Goal: Task Accomplishment & Management: Use online tool/utility

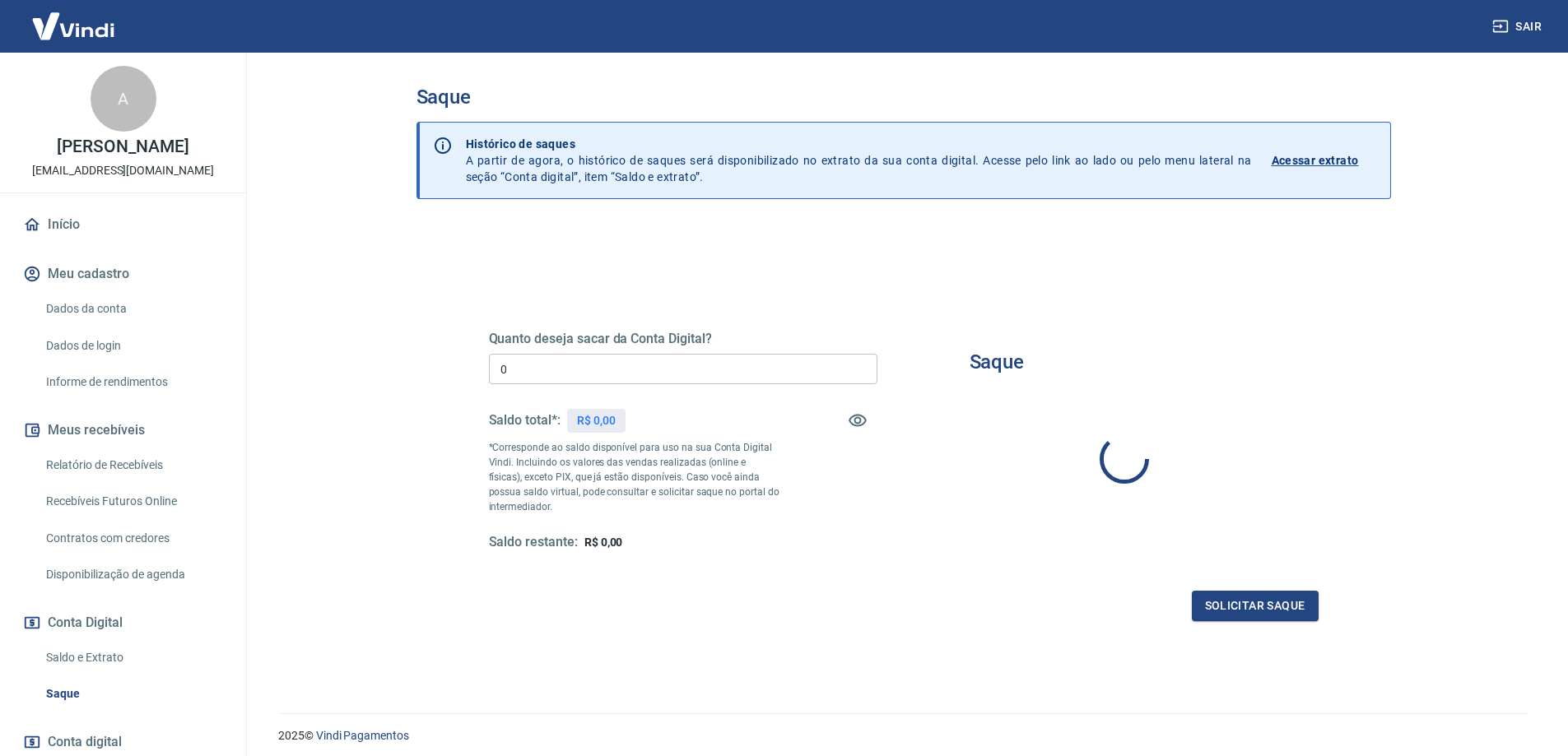
type input "R$ 0,00"
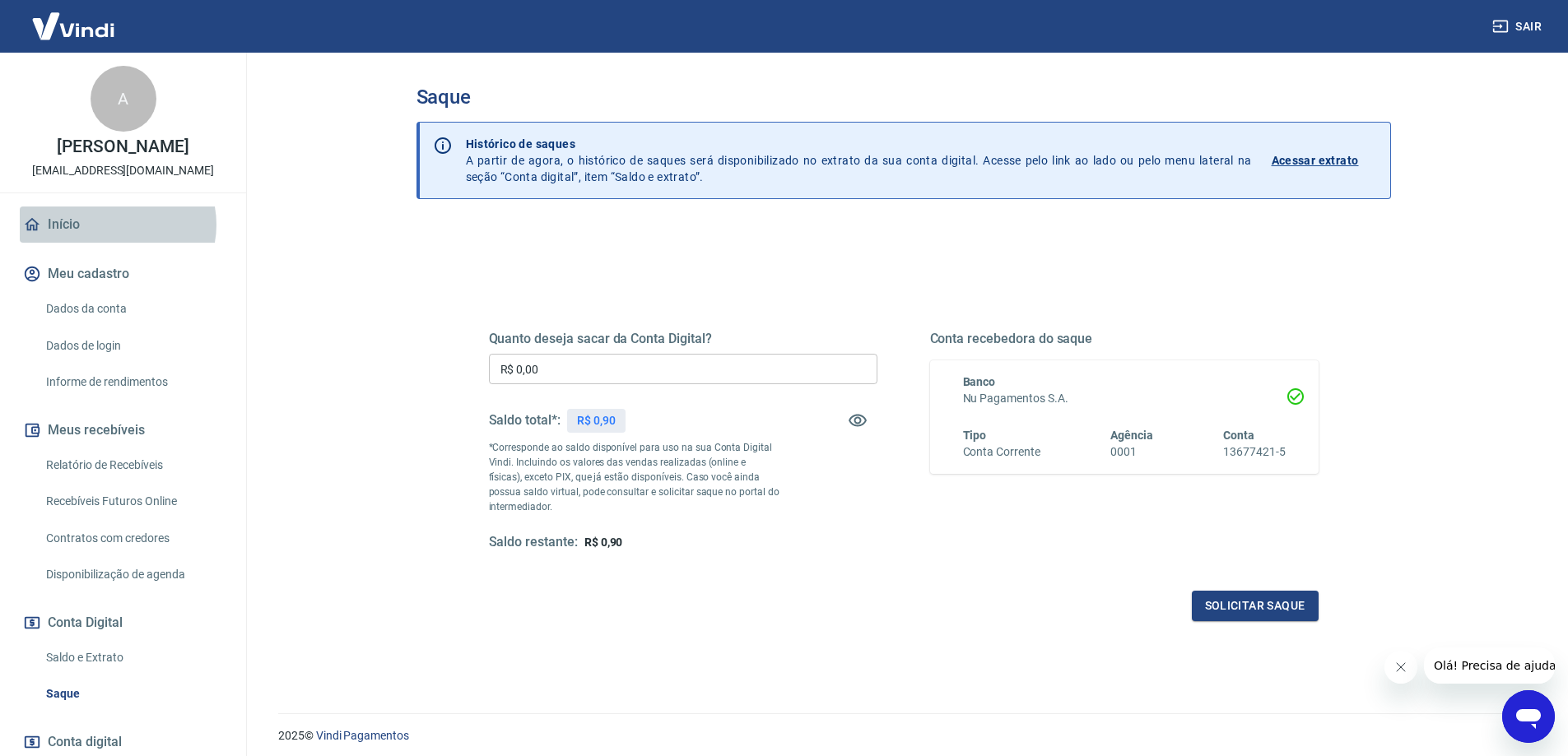
click at [117, 225] on link "Início" at bounding box center [122, 224] width 207 height 36
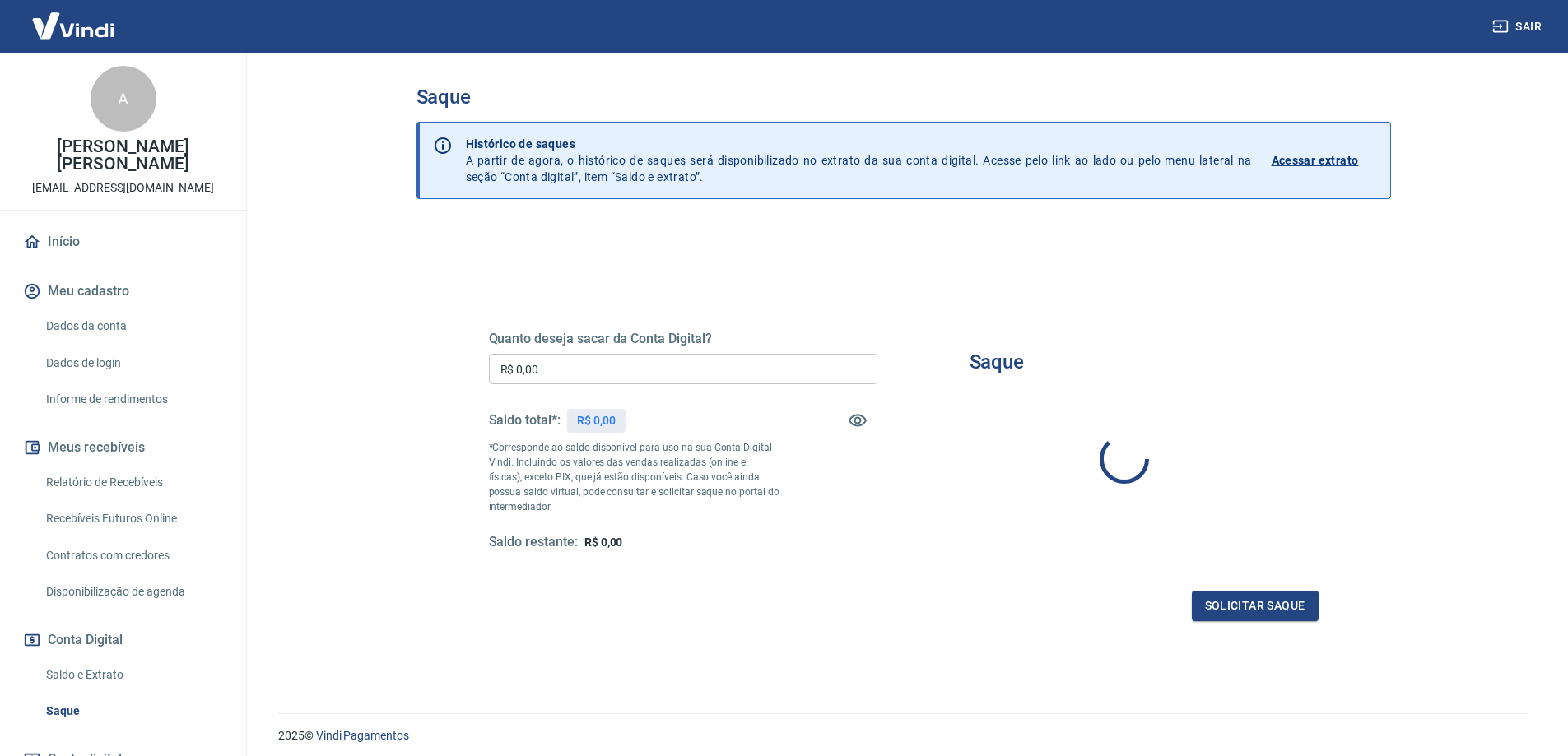
type input "R$ 0,00"
